Goal: Find contact information: Find contact information

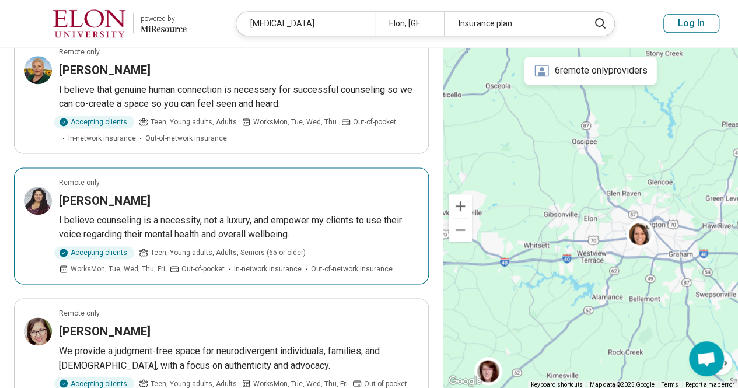
scroll to position [746, 0]
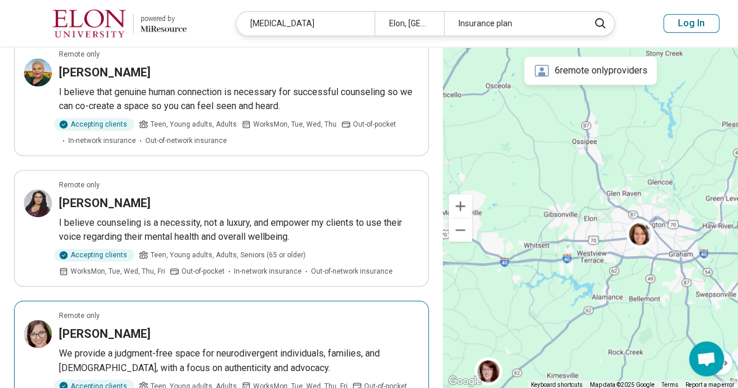
drag, startPoint x: 139, startPoint y: 269, endPoint x: 105, endPoint y: 276, distance: 34.5
click at [105, 325] on h3 "Jessica Williams" at bounding box center [105, 333] width 92 height 16
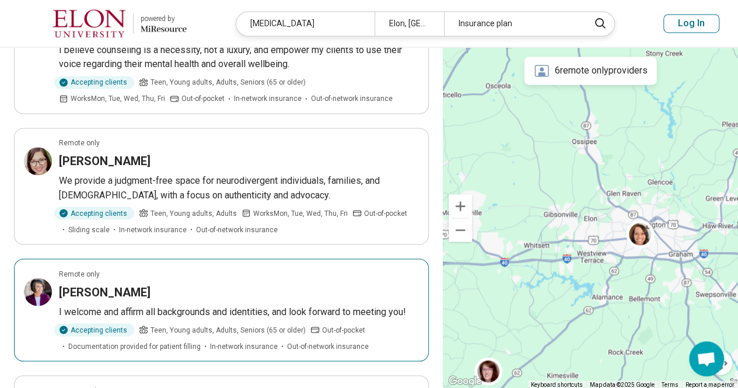
scroll to position [916, 0]
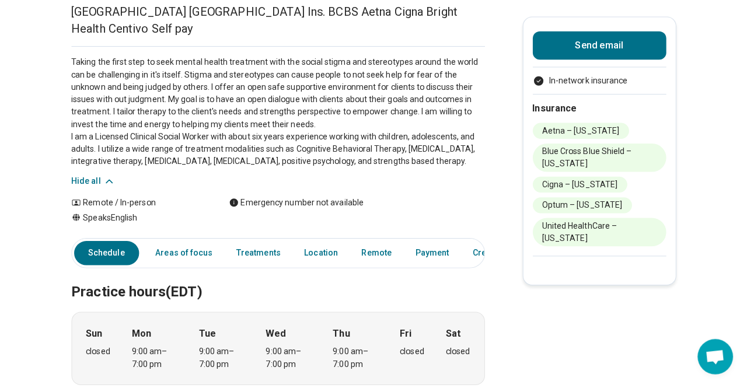
scroll to position [0, 9]
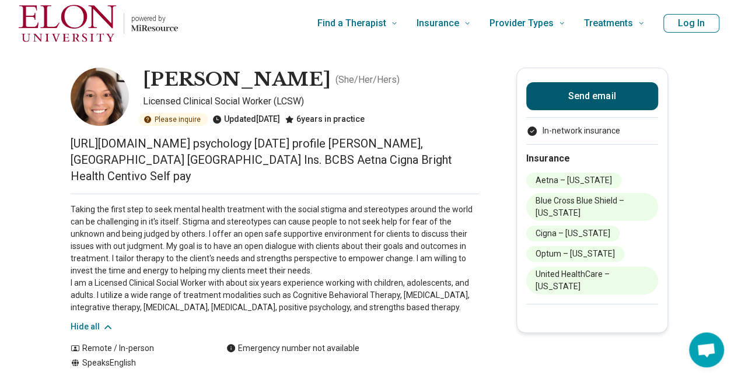
click at [583, 87] on button "Send email" at bounding box center [592, 96] width 132 height 28
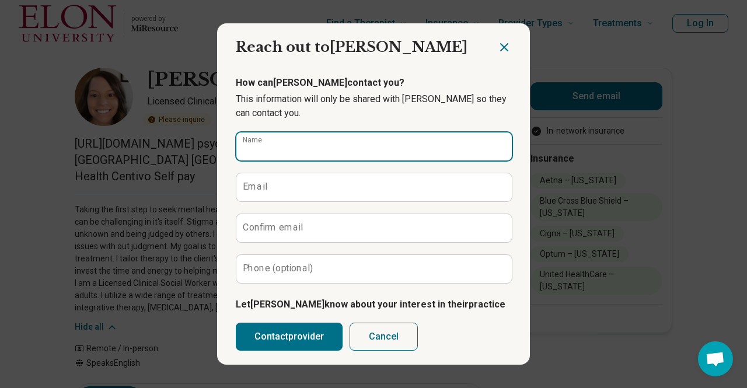
click at [391, 144] on input "Name" at bounding box center [373, 146] width 275 height 28
type input "*********"
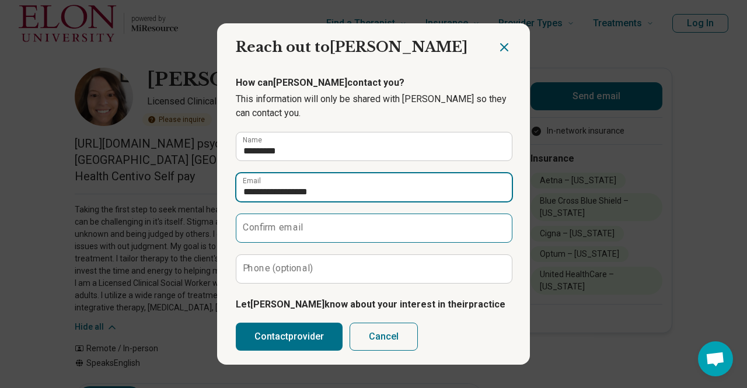
type input "**********"
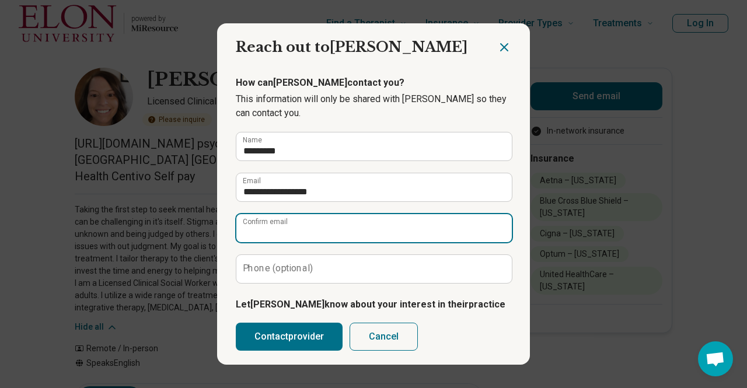
click at [283, 239] on input "Confirm email" at bounding box center [373, 228] width 275 height 28
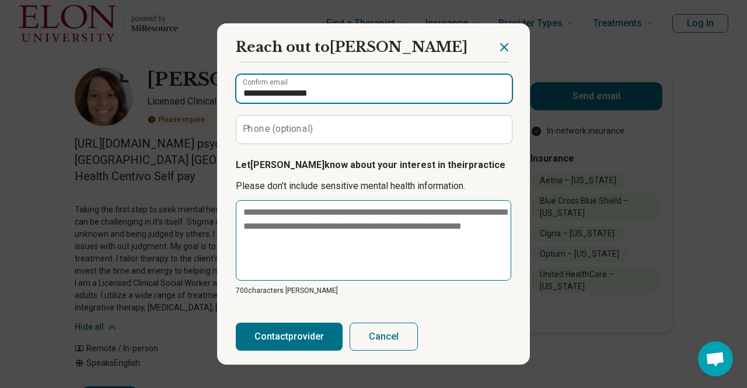
scroll to position [0, 0]
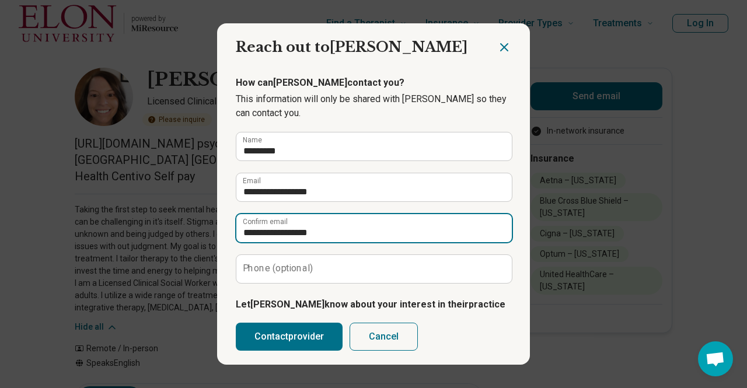
type input "**********"
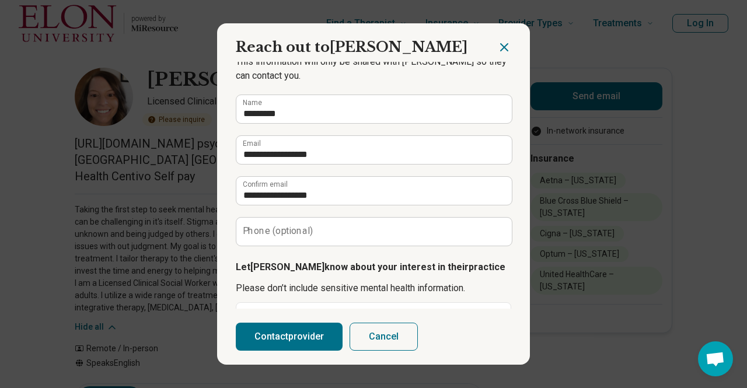
scroll to position [40, 0]
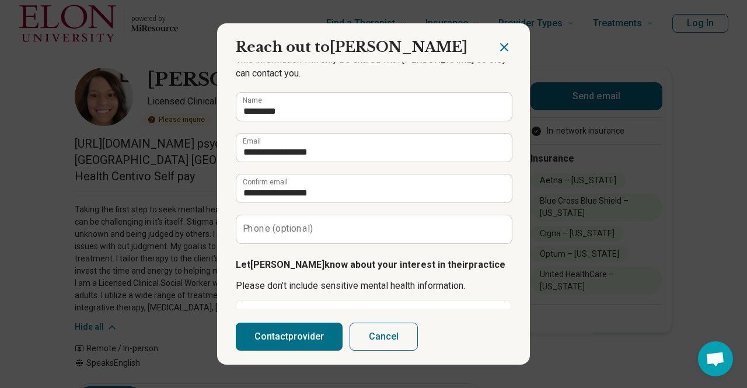
click at [380, 338] on button "Cancel" at bounding box center [383, 337] width 68 height 28
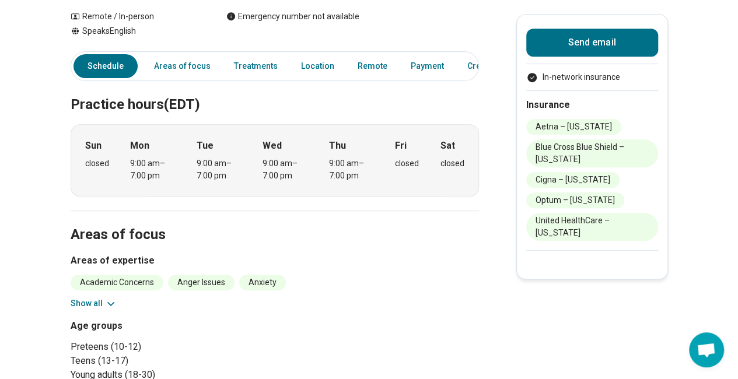
scroll to position [331, 0]
click at [367, 79] on link "Remote" at bounding box center [373, 67] width 44 height 24
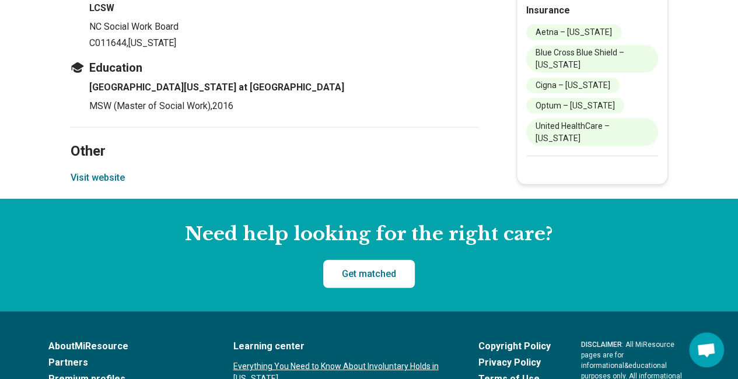
scroll to position [1610, 0]
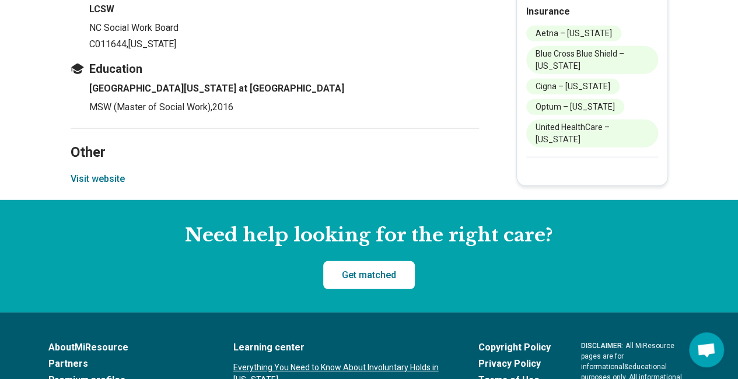
drag, startPoint x: 367, startPoint y: 79, endPoint x: 85, endPoint y: 191, distance: 303.7
click at [85, 186] on button "Visit website" at bounding box center [98, 179] width 54 height 14
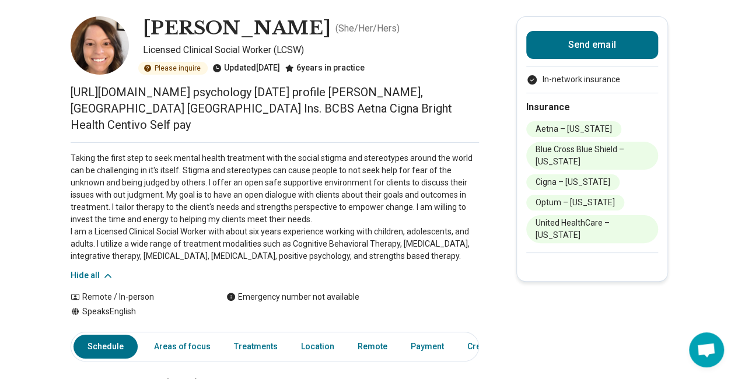
scroll to position [0, 0]
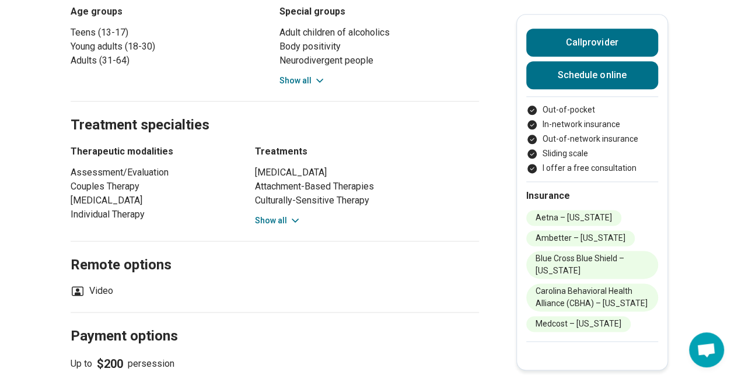
scroll to position [706, 0]
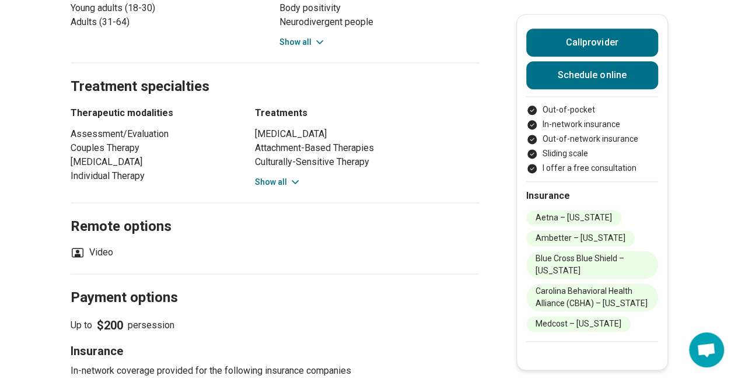
click at [281, 176] on button "Show all" at bounding box center [278, 182] width 46 height 12
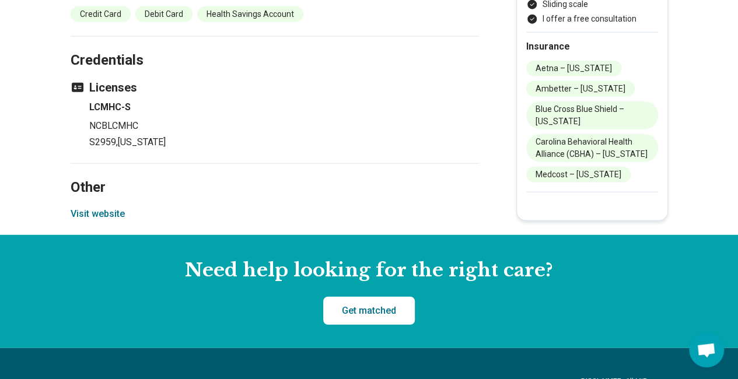
scroll to position [1399, 2]
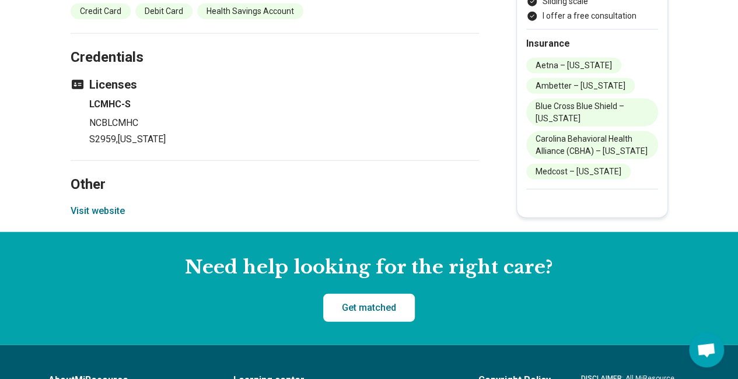
click at [84, 204] on button "Visit website" at bounding box center [98, 211] width 54 height 14
